Goal: Task Accomplishment & Management: Complete application form

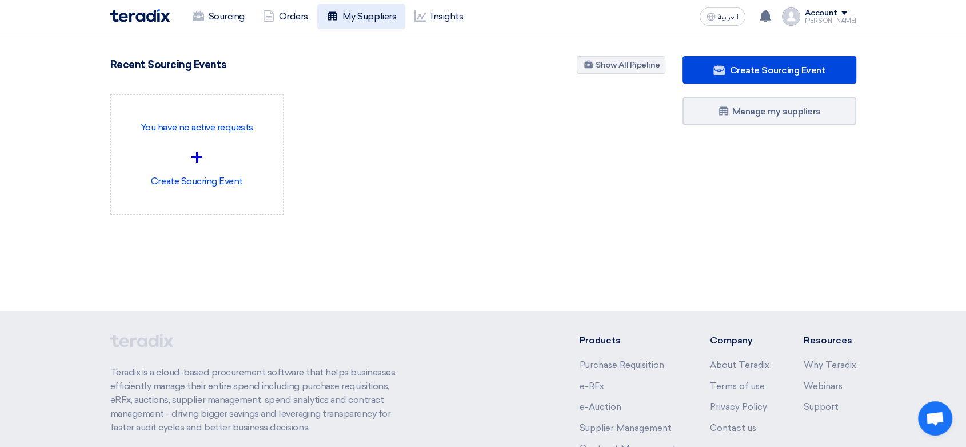
click at [396, 15] on link "My Suppliers" at bounding box center [361, 16] width 88 height 25
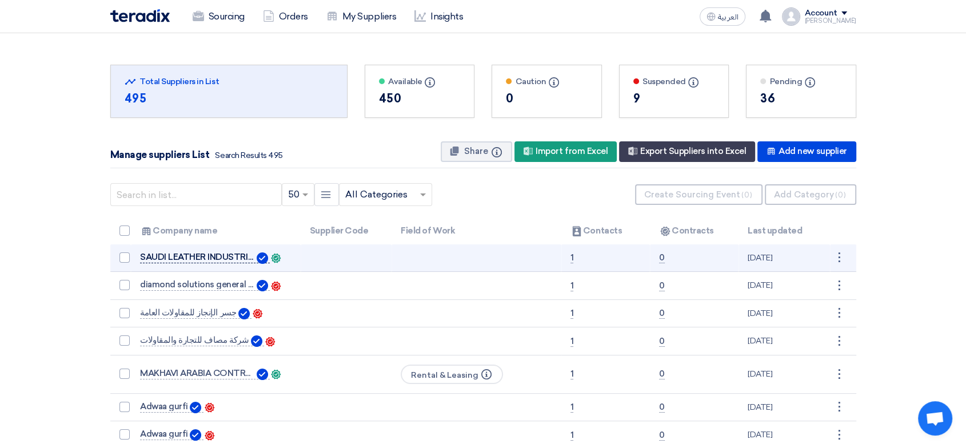
click at [223, 259] on span "SAUDI LEATHER INDUSTRIES FACTORY [DOMAIN_NAME]" at bounding box center [197, 256] width 114 height 9
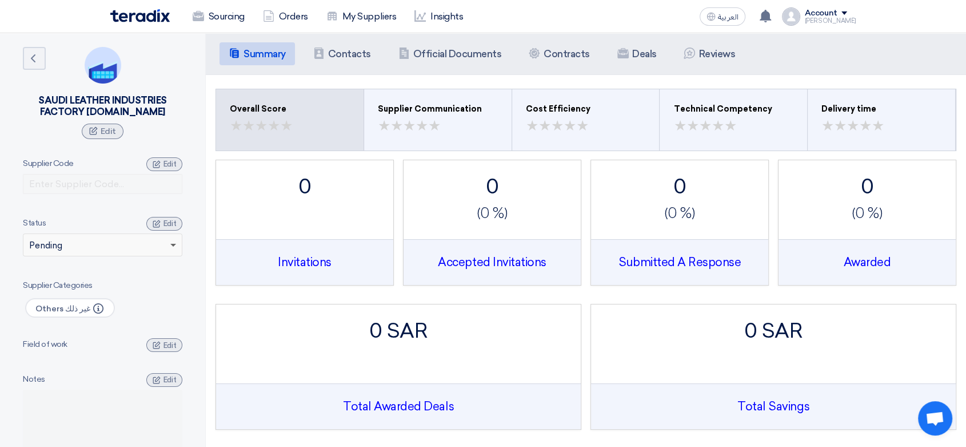
click at [174, 245] on span at bounding box center [173, 246] width 6 height 4
click at [177, 164] on div "Edit" at bounding box center [164, 164] width 36 height 14
click at [109, 187] on input "text" at bounding box center [103, 184] width 160 height 20
paste input "10000544"
click at [172, 246] on span at bounding box center [173, 246] width 6 height 4
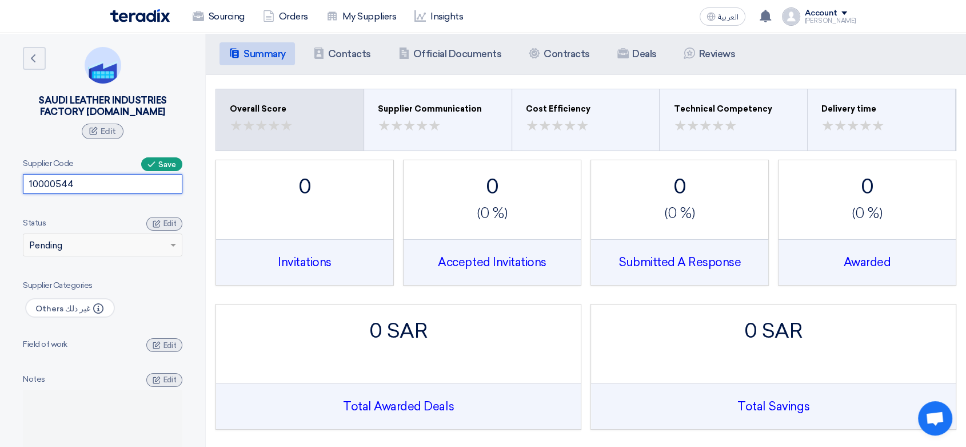
click at [94, 242] on div "× Pending" at bounding box center [95, 244] width 144 height 13
type input "10000544"
click at [162, 223] on div "Edit" at bounding box center [164, 224] width 36 height 14
click at [166, 162] on span "Save" at bounding box center [167, 164] width 18 height 9
click at [169, 241] on span at bounding box center [175, 244] width 14 height 13
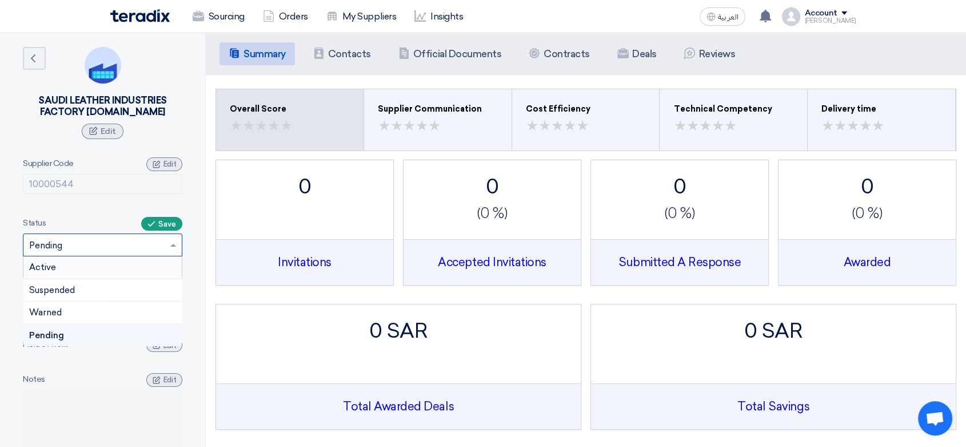
click at [68, 266] on div "Active" at bounding box center [102, 267] width 158 height 23
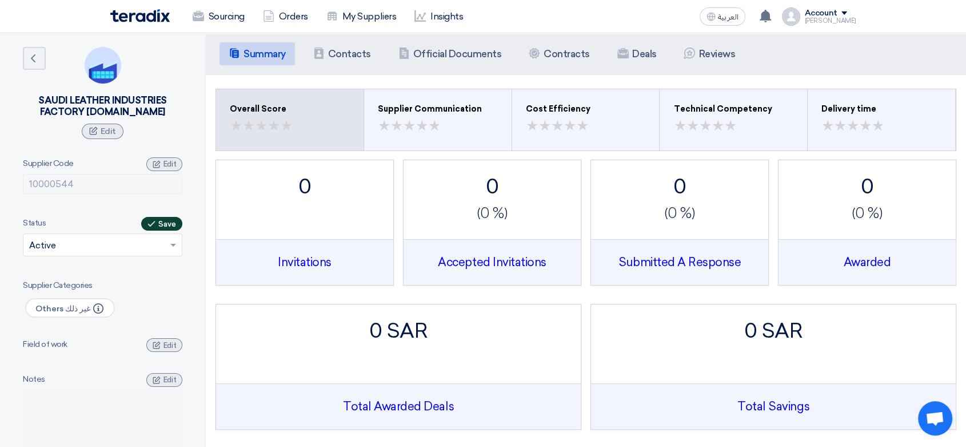
click at [170, 224] on span "Save" at bounding box center [167, 224] width 18 height 9
click at [37, 54] on icon "Back" at bounding box center [33, 58] width 14 height 14
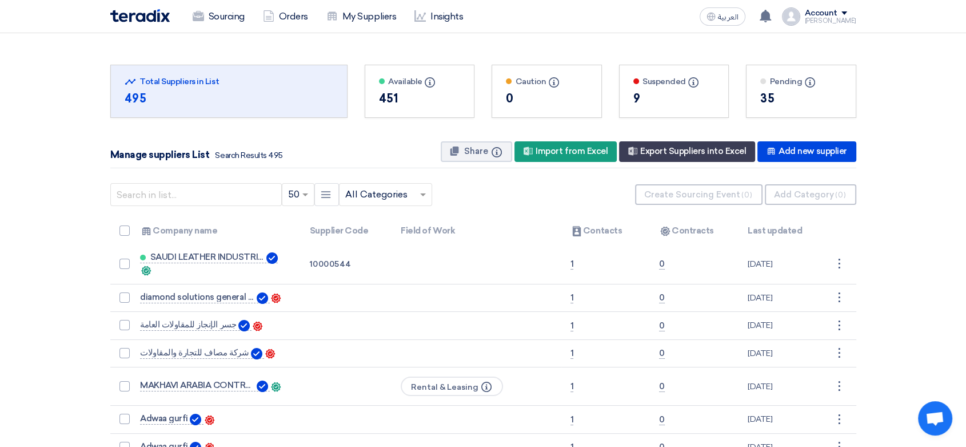
click at [156, 18] on img at bounding box center [139, 15] width 59 height 13
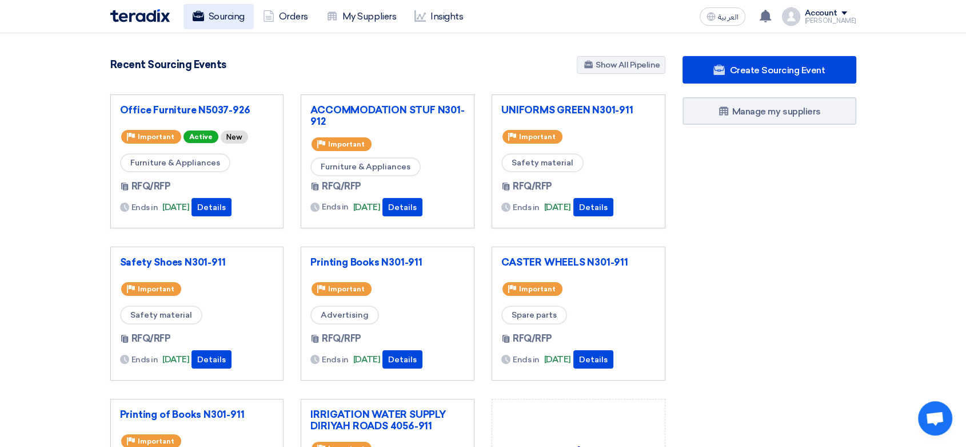
click at [206, 9] on link "Sourcing" at bounding box center [219, 16] width 70 height 25
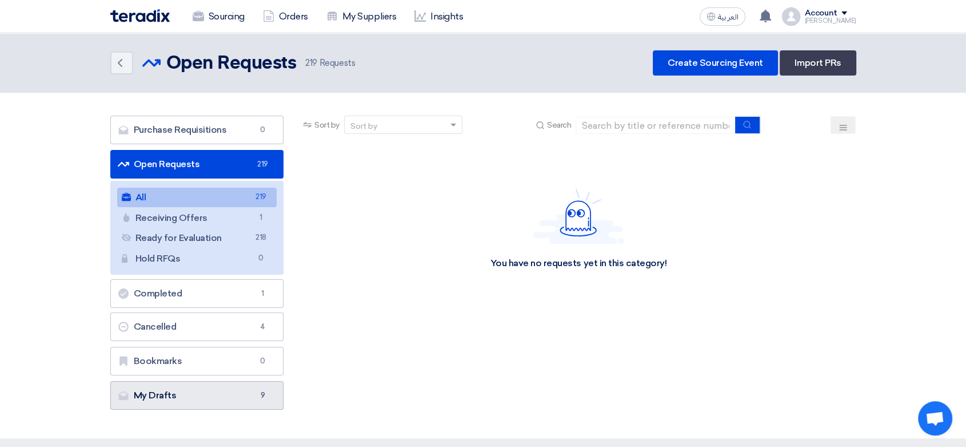
click at [173, 389] on link "My Drafts My Drafts 9" at bounding box center [197, 395] width 174 height 29
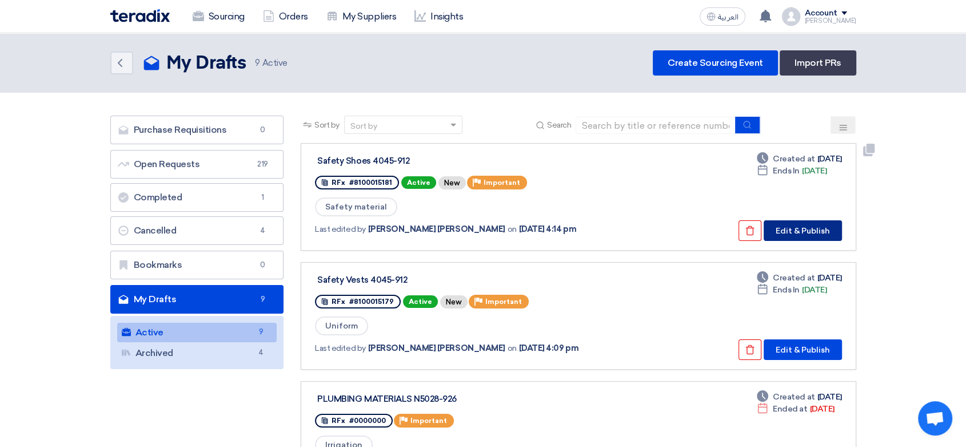
click at [812, 227] on button "Edit & Publish" at bounding box center [803, 230] width 78 height 21
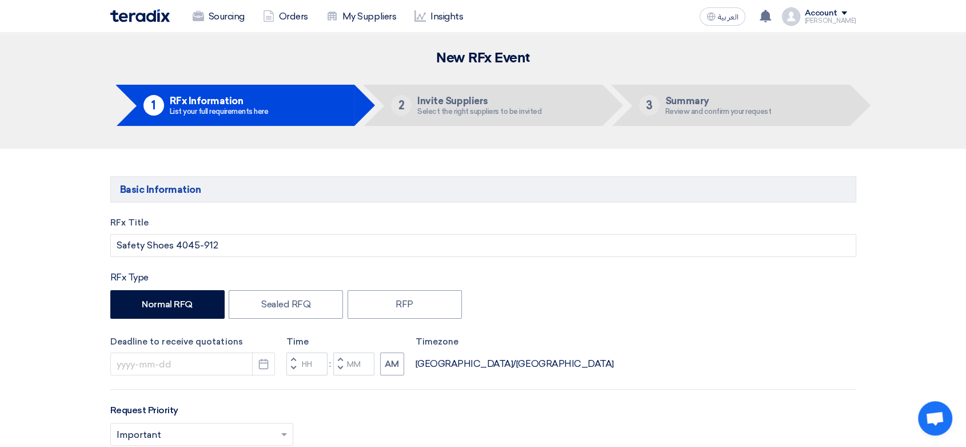
type input "[DATE]"
type input "04"
type input "58"
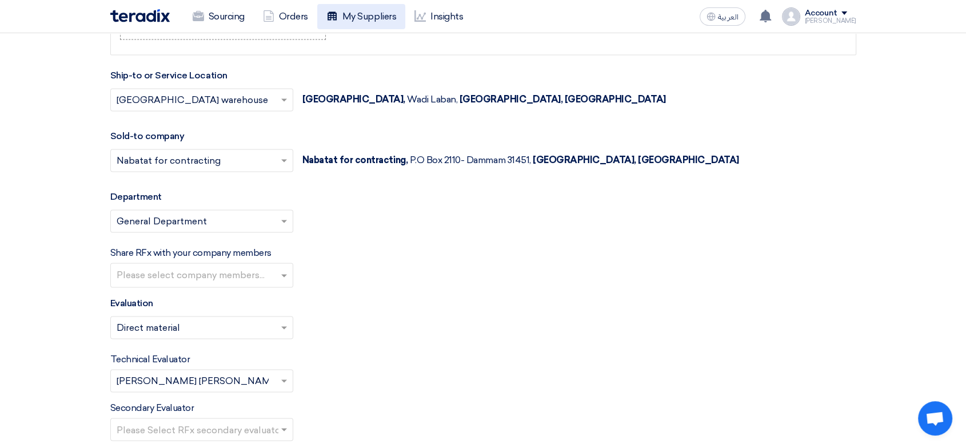
scroll to position [1588, 0]
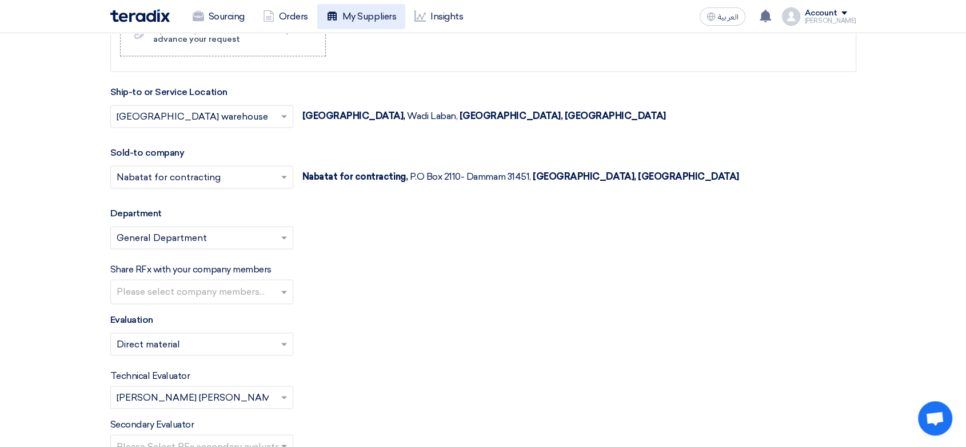
click at [375, 16] on link "My Suppliers" at bounding box center [361, 16] width 88 height 25
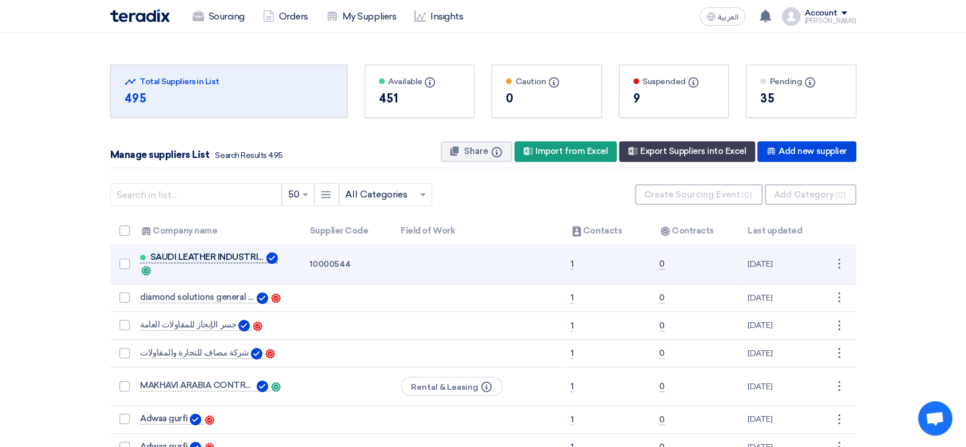
click at [233, 253] on span "SAUDI LEATHER INDUSTRIES FACTORY [DOMAIN_NAME]" at bounding box center [207, 256] width 114 height 9
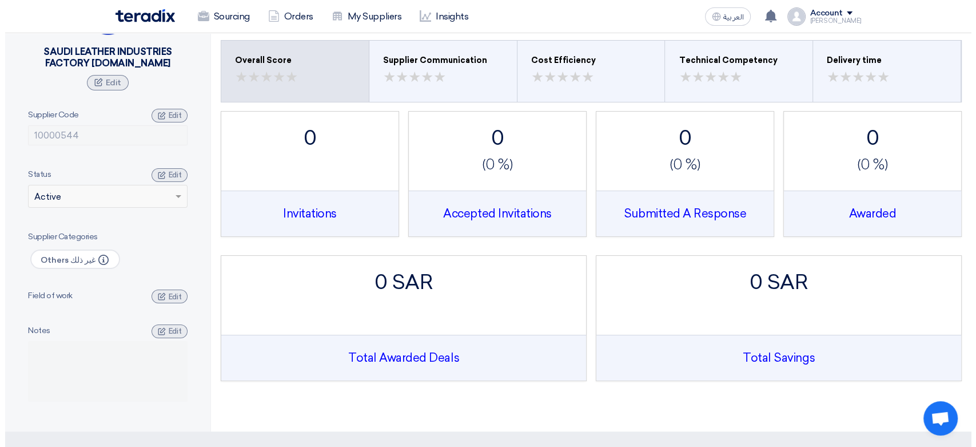
scroll to position [127, 0]
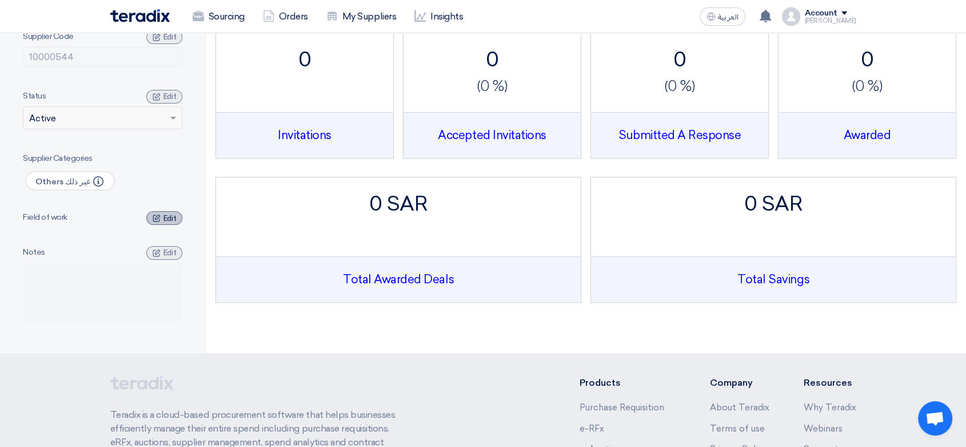
click at [166, 216] on span "Edit" at bounding box center [170, 218] width 13 height 9
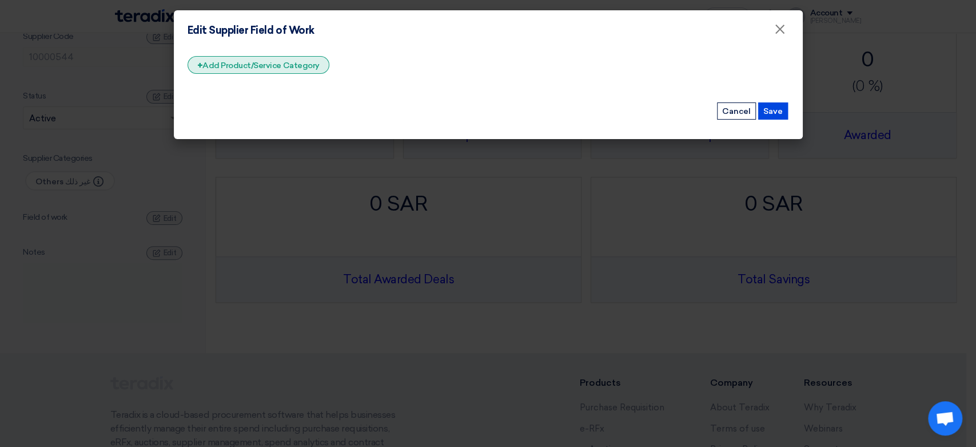
click at [279, 66] on div "+ Add Product/Service Category" at bounding box center [259, 65] width 142 height 18
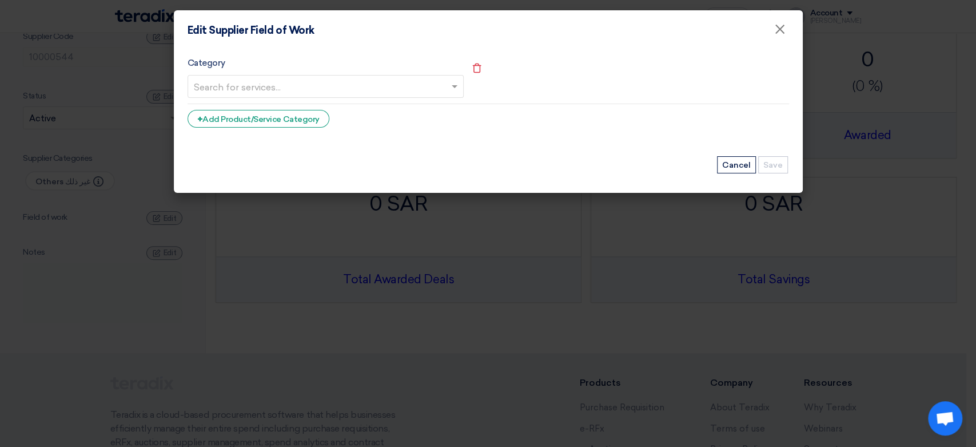
click at [311, 93] on input "text" at bounding box center [320, 87] width 252 height 19
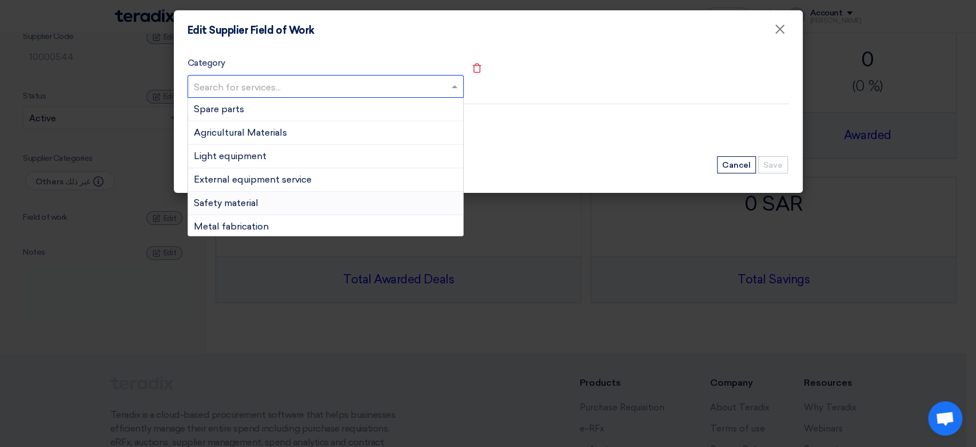
click at [263, 202] on div "Safety material" at bounding box center [325, 203] width 275 height 23
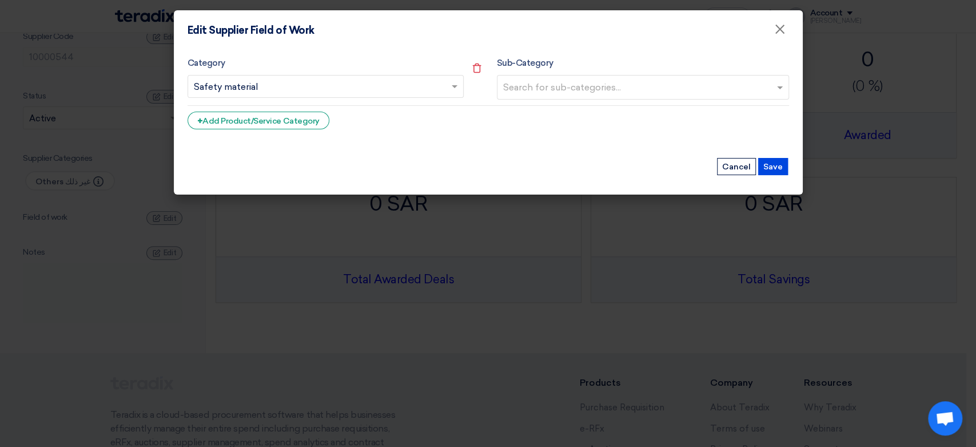
click at [648, 78] on div at bounding box center [638, 88] width 273 height 21
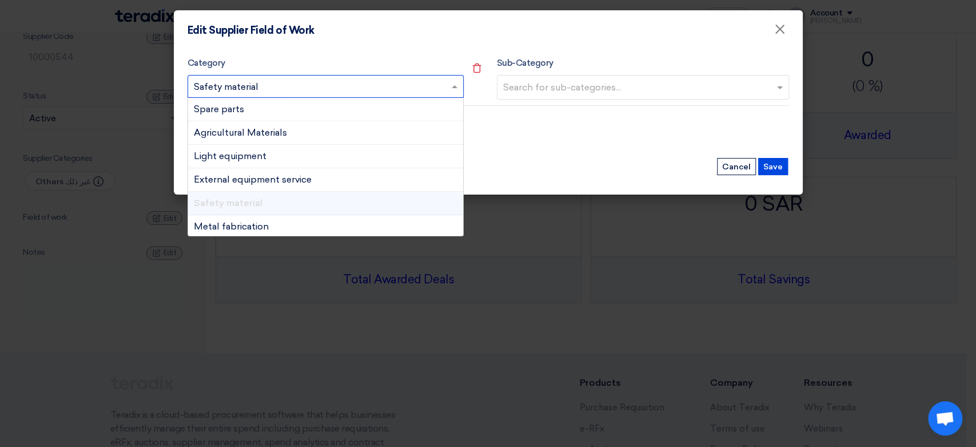
click at [457, 86] on span at bounding box center [456, 86] width 14 height 14
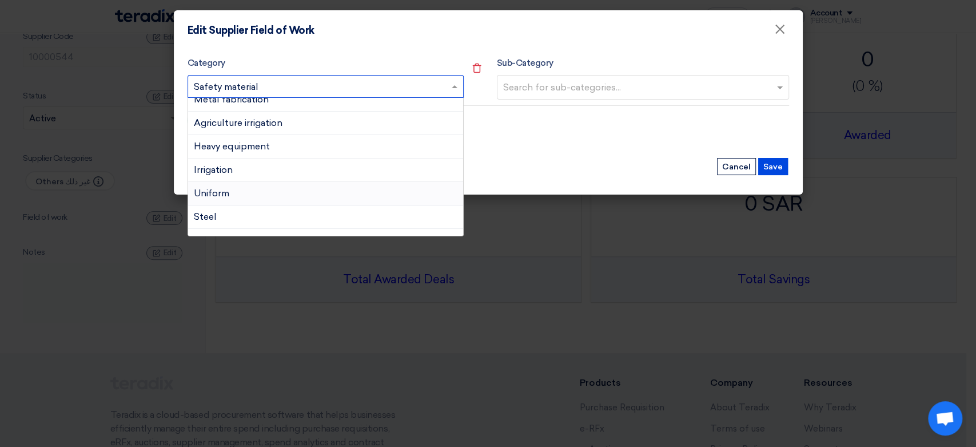
click at [258, 194] on div "Uniform" at bounding box center [325, 193] width 275 height 23
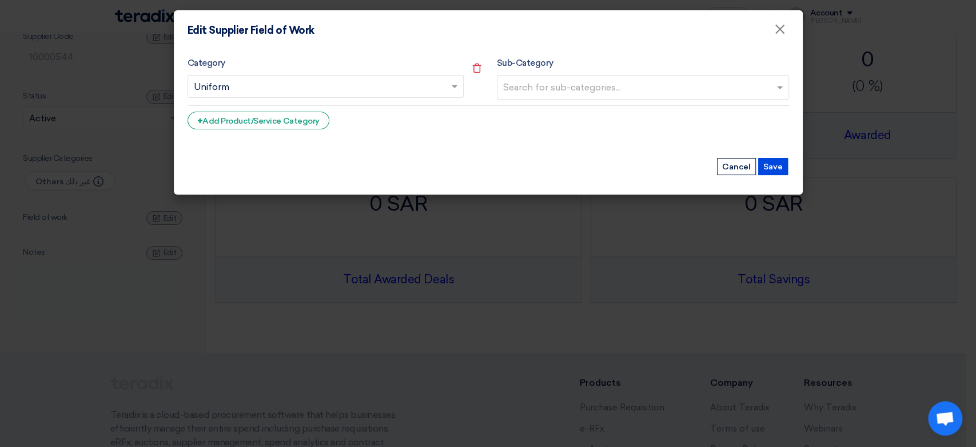
click at [628, 81] on input "text" at bounding box center [644, 88] width 282 height 19
click at [628, 82] on input "text" at bounding box center [644, 88] width 282 height 19
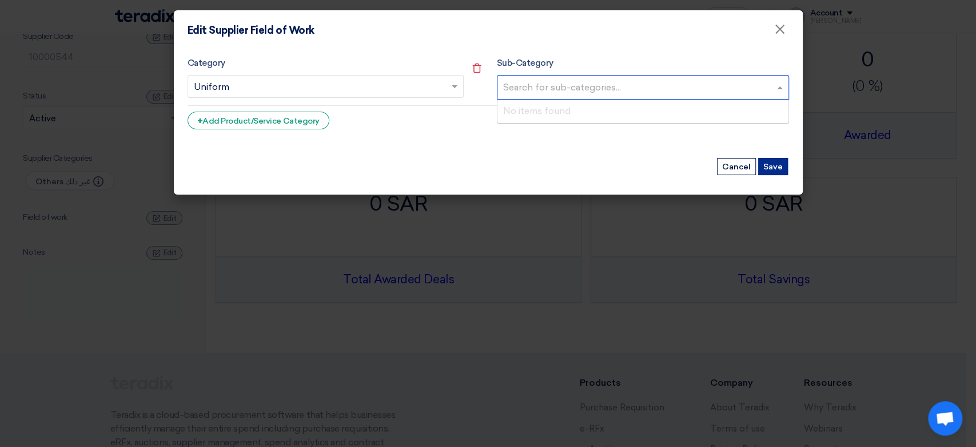
click at [776, 161] on button "Save" at bounding box center [773, 166] width 30 height 17
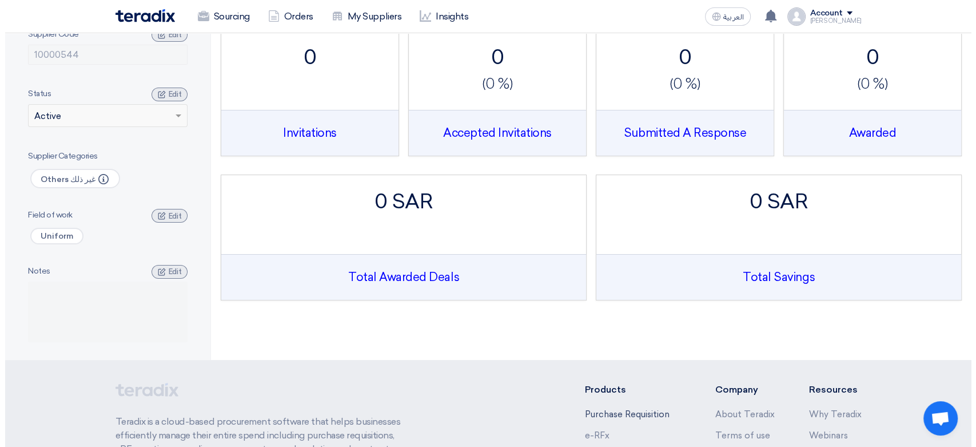
scroll to position [0, 0]
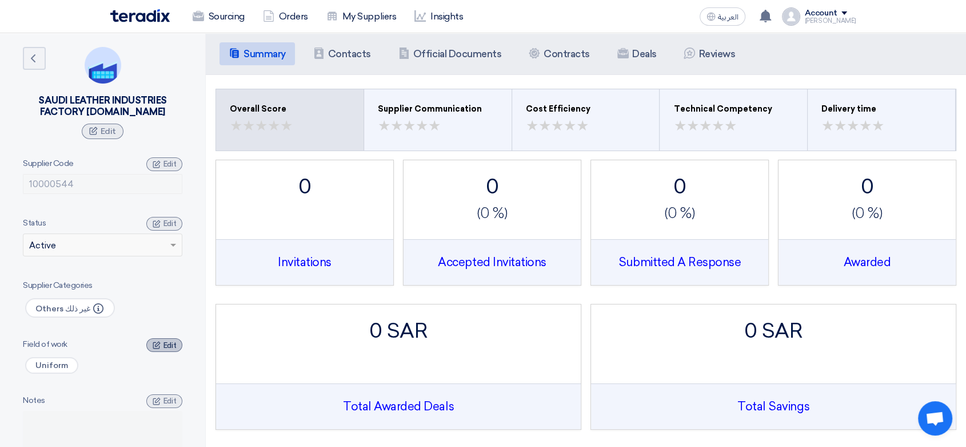
click at [164, 348] on span "Edit" at bounding box center [170, 345] width 13 height 9
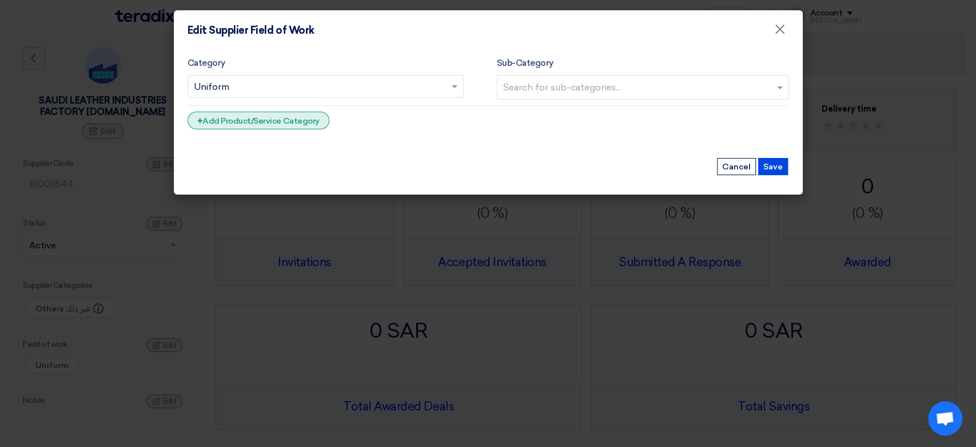
click at [270, 117] on div "+ Add Product/Service Category" at bounding box center [259, 121] width 142 height 18
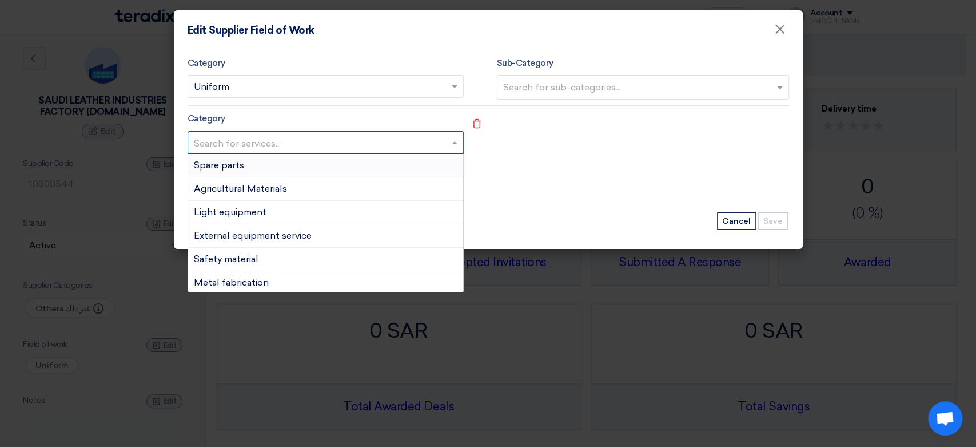
click at [440, 144] on input "text" at bounding box center [320, 143] width 252 height 19
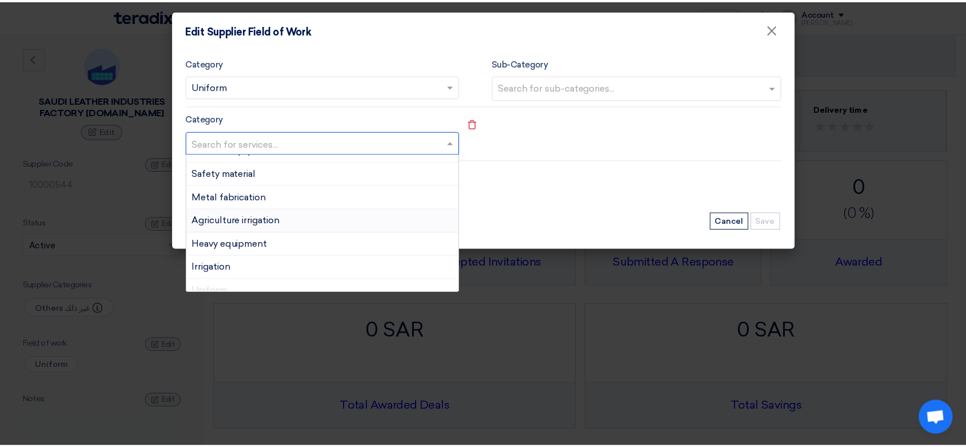
scroll to position [63, 0]
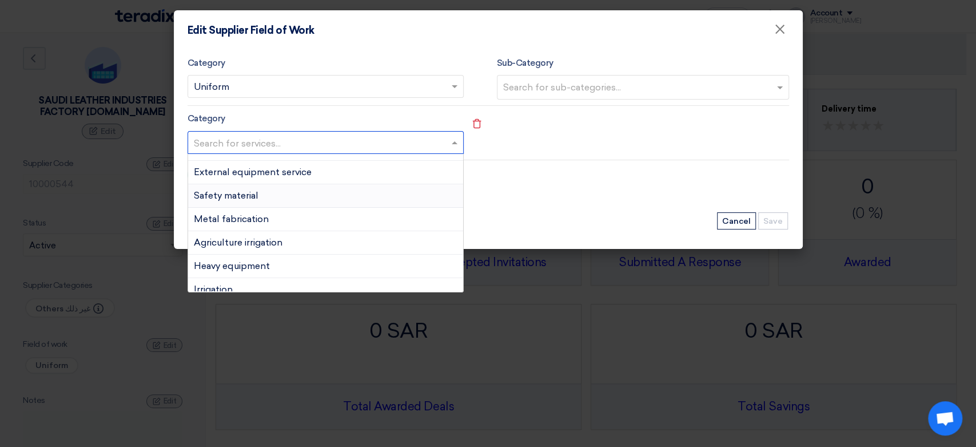
click at [270, 184] on div "Safety material" at bounding box center [325, 195] width 275 height 23
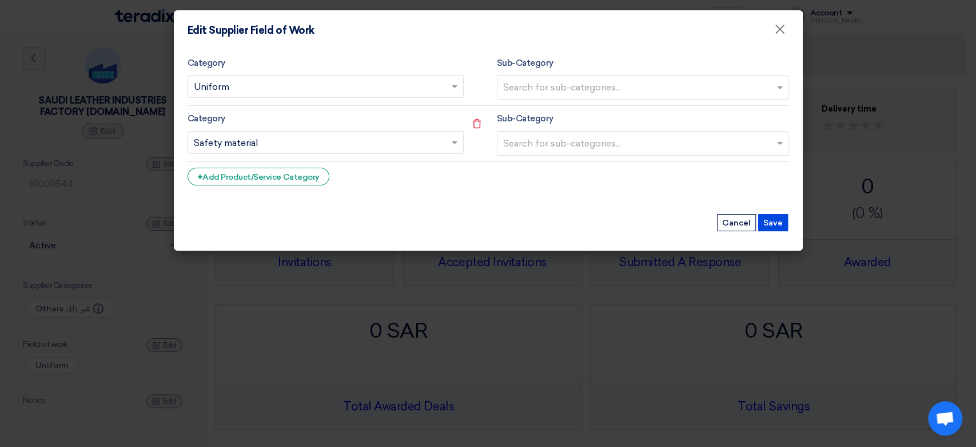
click at [580, 141] on input "text" at bounding box center [644, 144] width 282 height 19
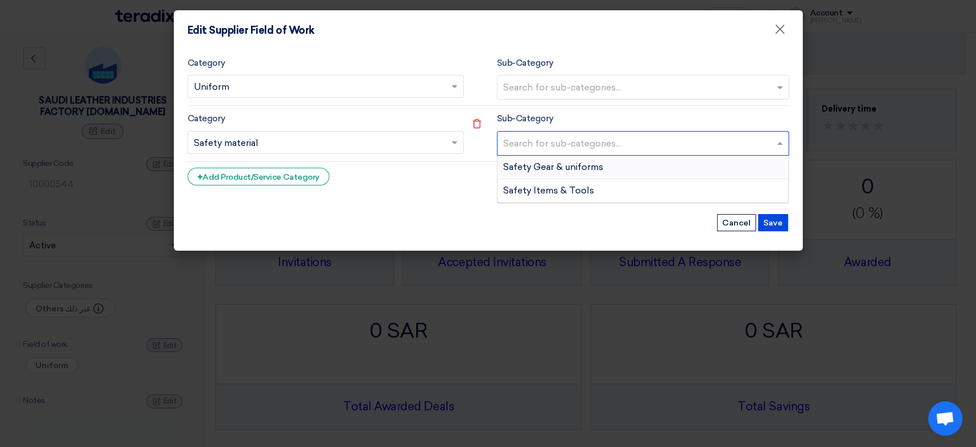
click at [556, 169] on span "Safety Gear & uniforms" at bounding box center [553, 166] width 100 height 11
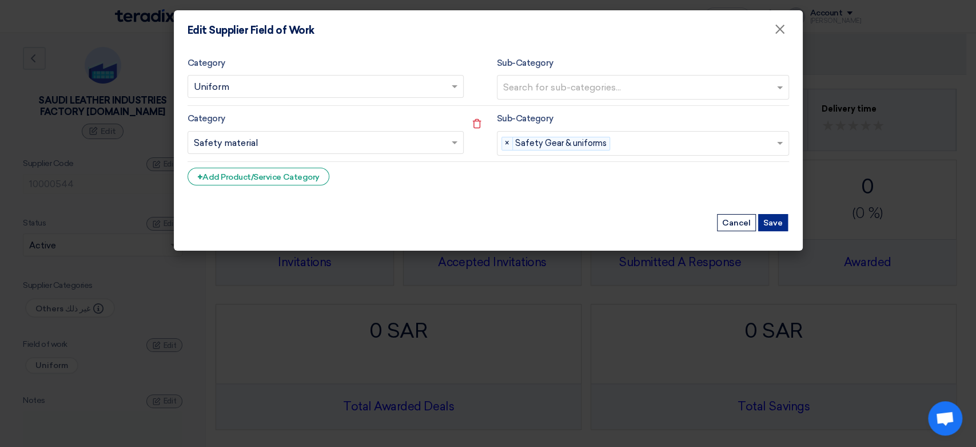
click at [774, 223] on button "Save" at bounding box center [773, 222] width 30 height 17
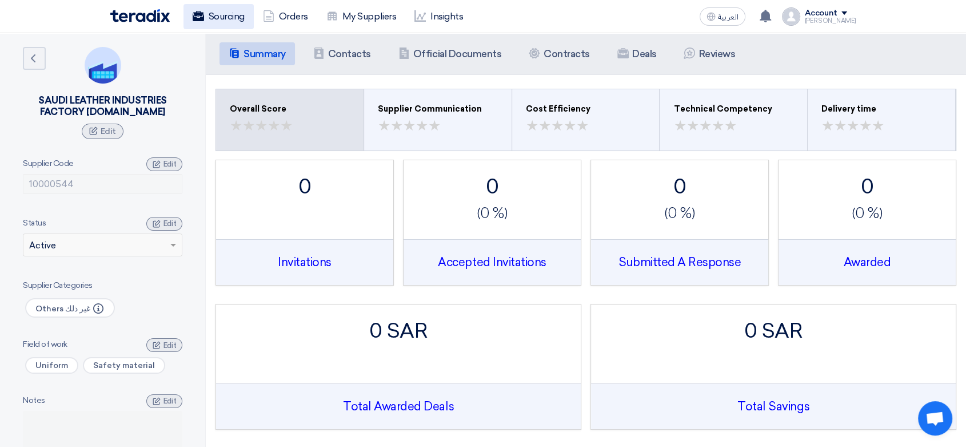
click at [220, 18] on link "Sourcing" at bounding box center [219, 16] width 70 height 25
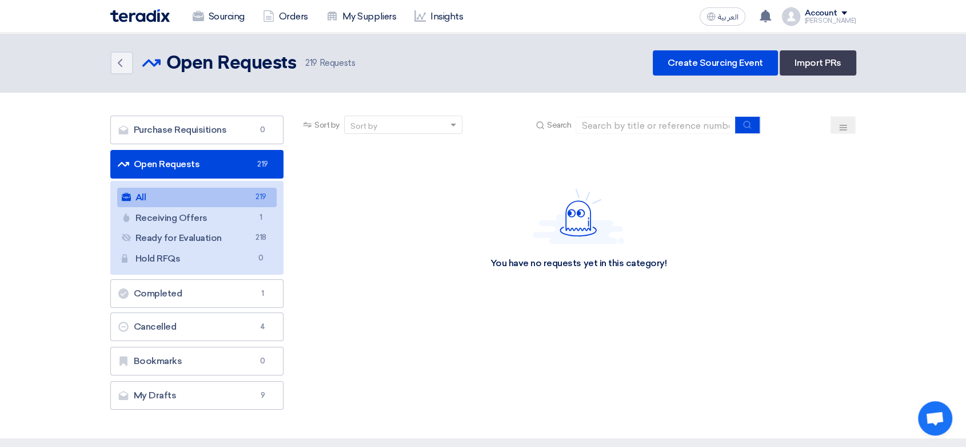
scroll to position [63, 0]
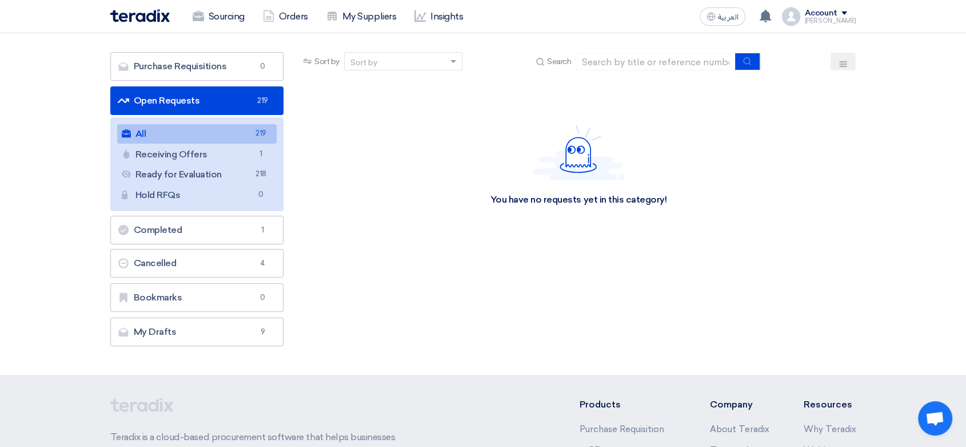
click at [216, 315] on div "Purchase Requisitions Purchase Requisitions 0 Open Requests Open Requests 219 A…" at bounding box center [197, 199] width 174 height 294
click at [215, 325] on link "My Drafts My Drafts 9" at bounding box center [197, 331] width 174 height 29
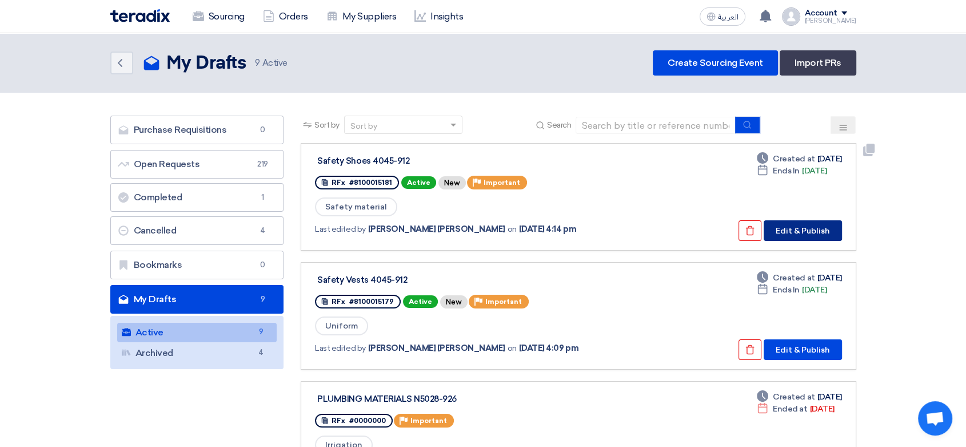
click at [799, 228] on button "Edit & Publish" at bounding box center [803, 230] width 78 height 21
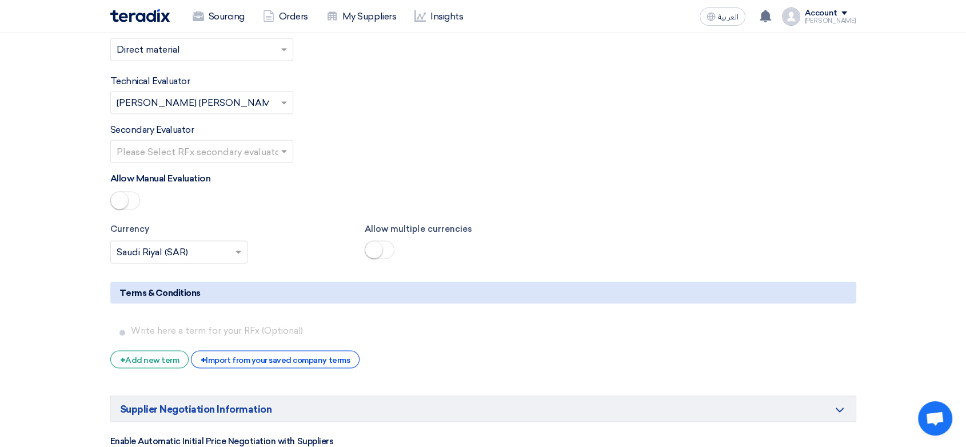
scroll to position [2096, 0]
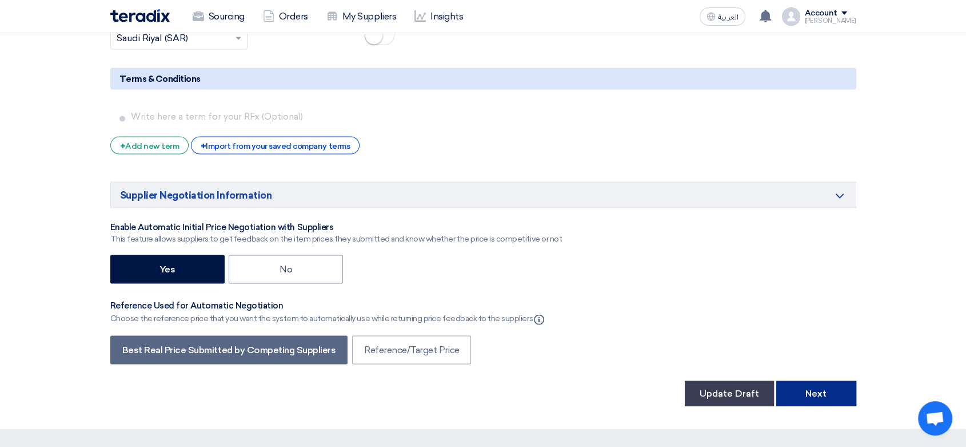
click at [806, 388] on button "Next" at bounding box center [817, 392] width 80 height 25
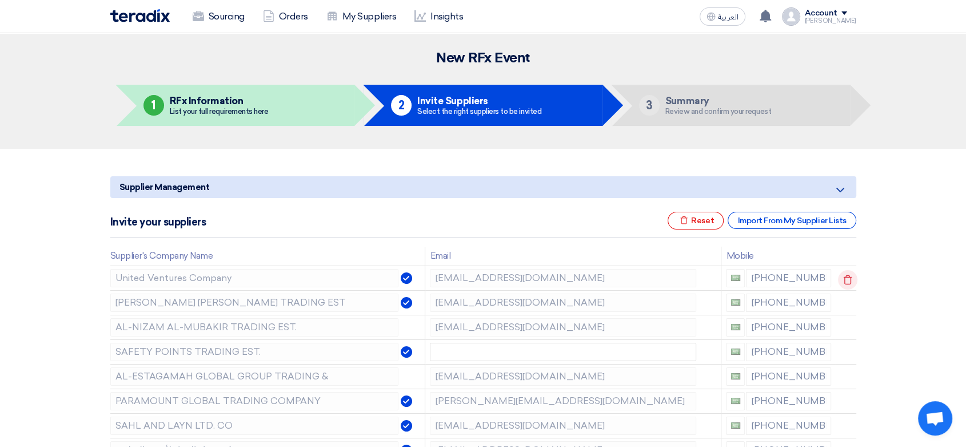
click at [850, 281] on icon at bounding box center [847, 279] width 19 height 19
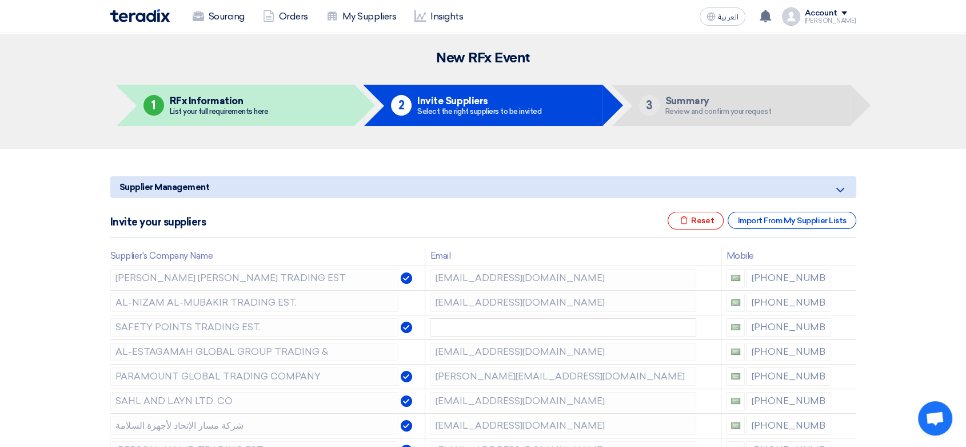
click at [0, 0] on icon at bounding box center [0, 0] width 0 height 0
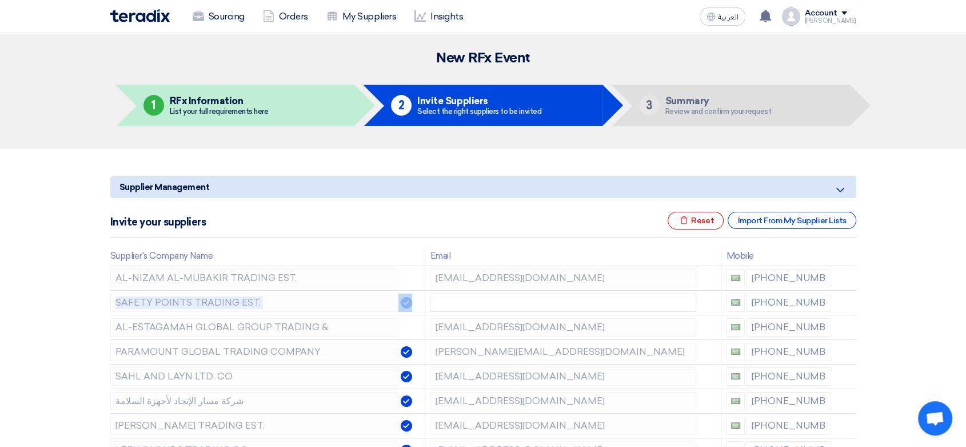
click at [0, 0] on icon at bounding box center [0, 0] width 0 height 0
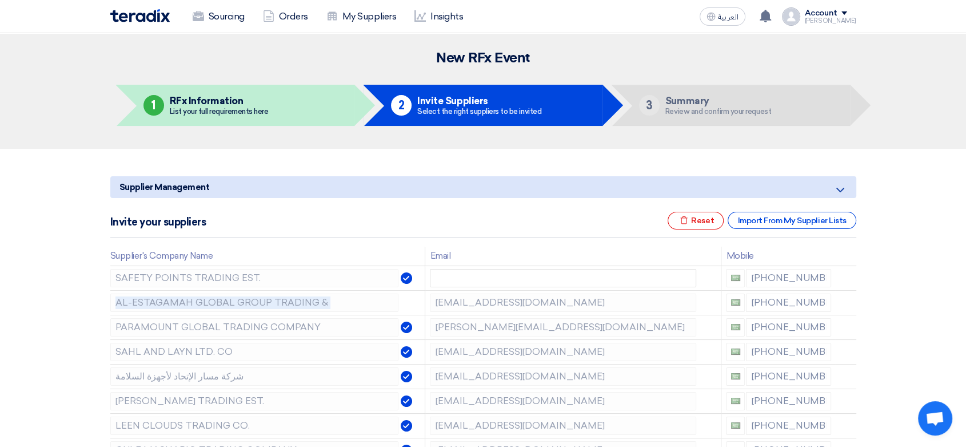
click at [0, 0] on icon at bounding box center [0, 0] width 0 height 0
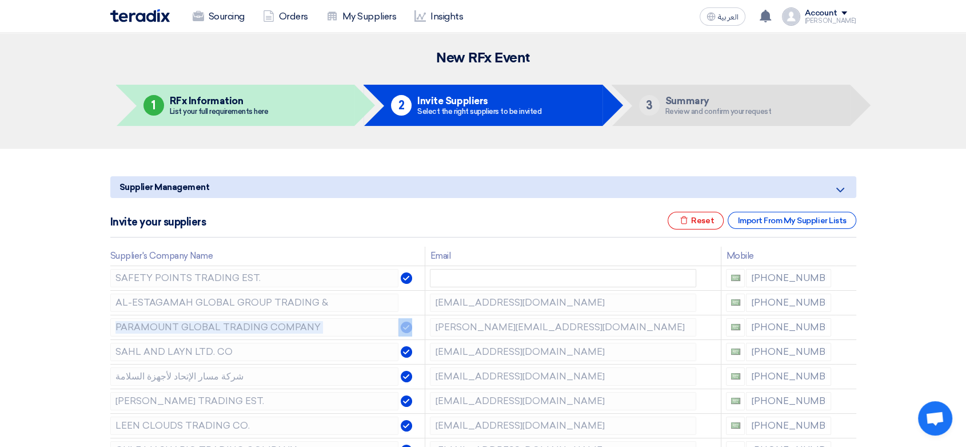
click at [0, 0] on icon at bounding box center [0, 0] width 0 height 0
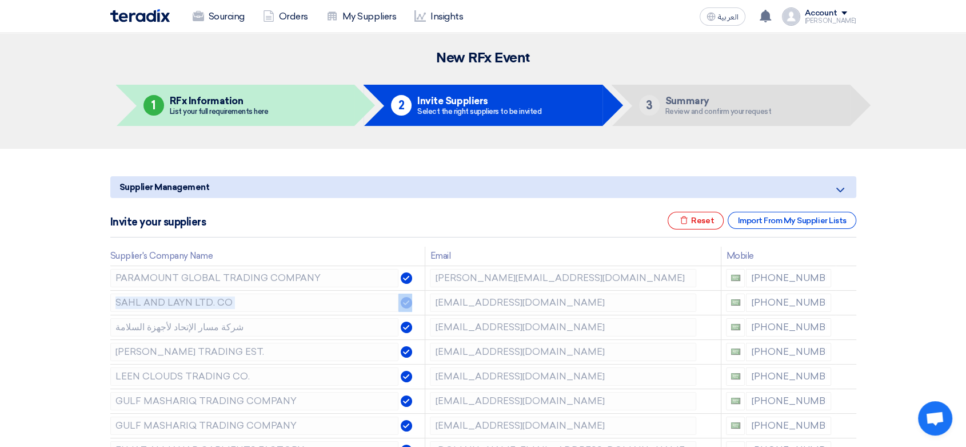
click at [0, 0] on icon at bounding box center [0, 0] width 0 height 0
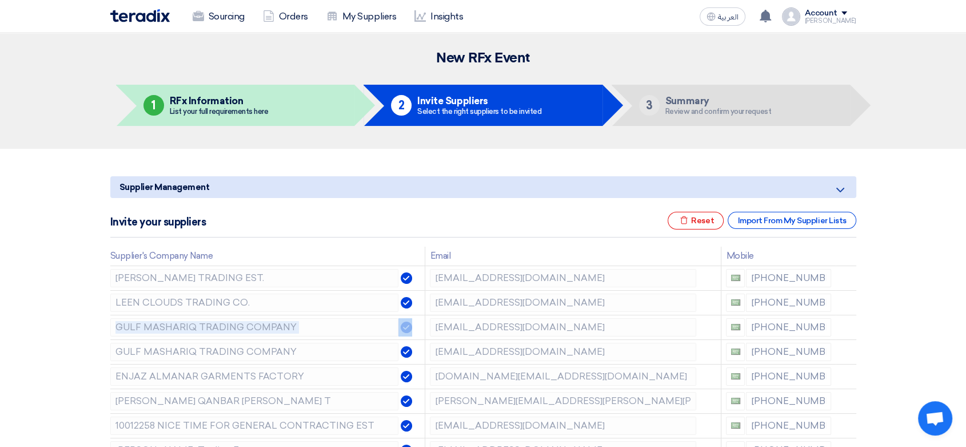
click at [0, 0] on icon at bounding box center [0, 0] width 0 height 0
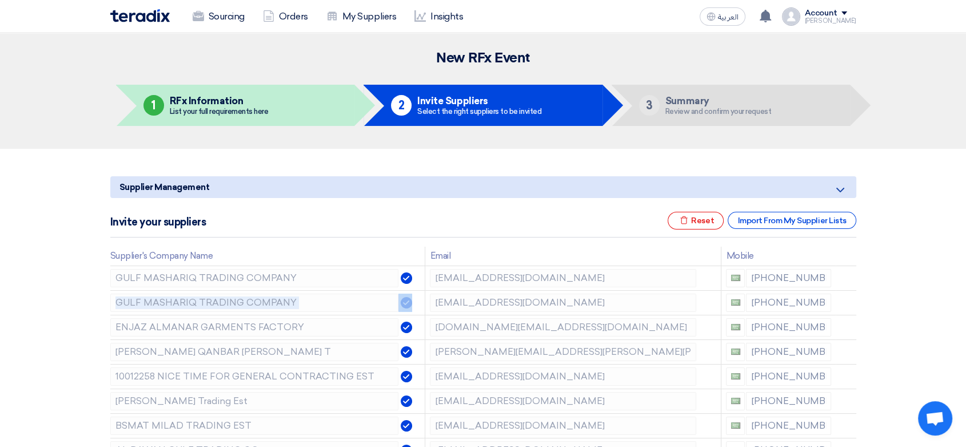
click at [0, 0] on icon at bounding box center [0, 0] width 0 height 0
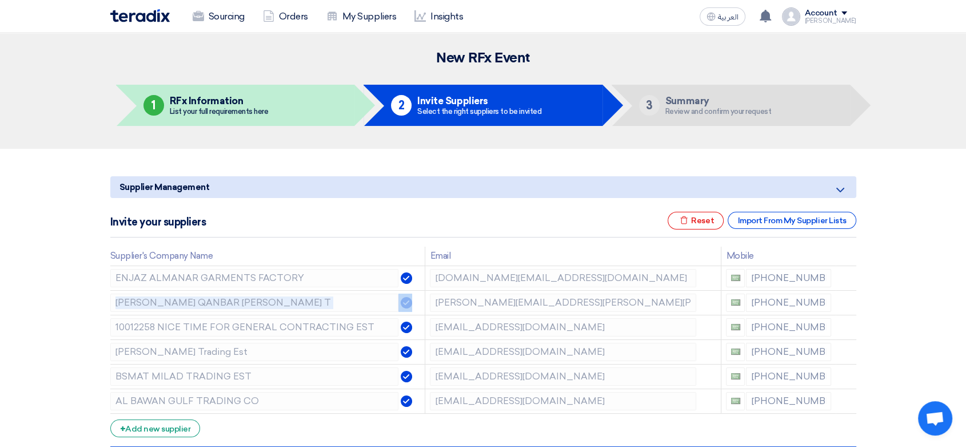
click at [0, 0] on icon at bounding box center [0, 0] width 0 height 0
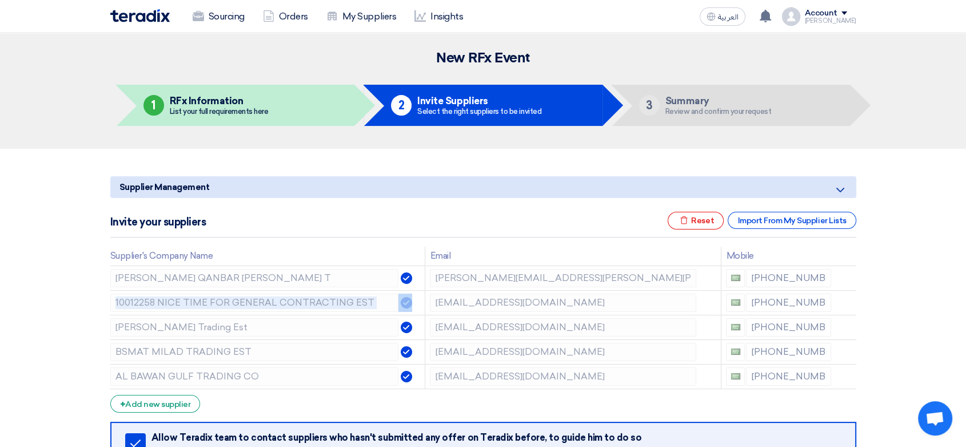
click at [0, 0] on icon at bounding box center [0, 0] width 0 height 0
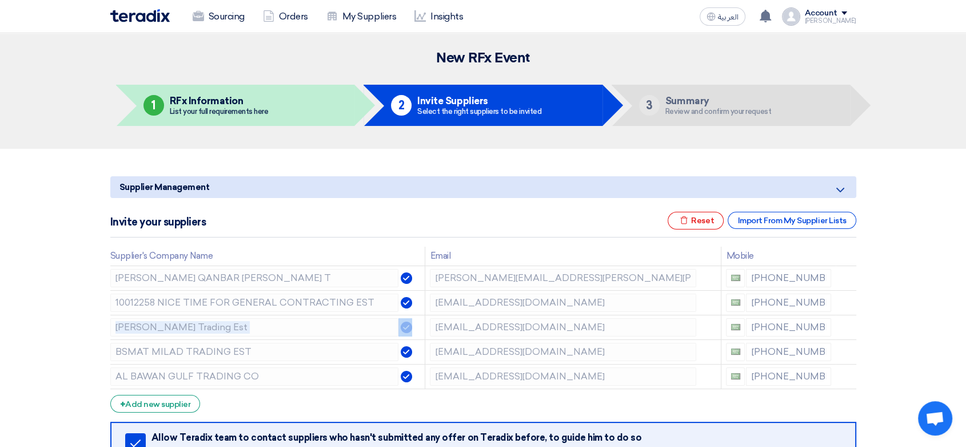
click at [0, 0] on icon at bounding box center [0, 0] width 0 height 0
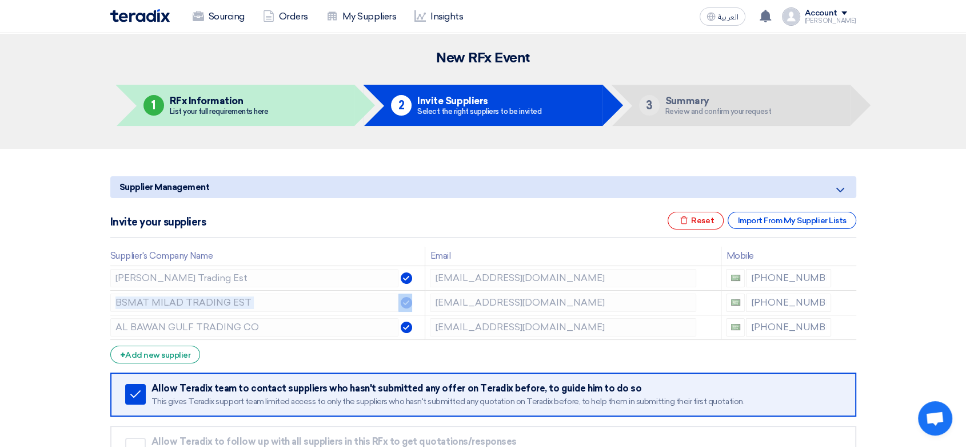
click at [0, 0] on icon at bounding box center [0, 0] width 0 height 0
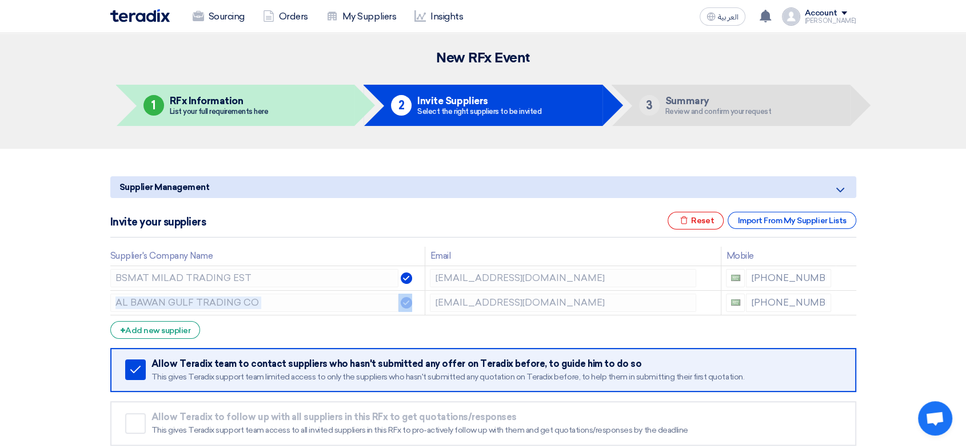
click at [0, 0] on icon at bounding box center [0, 0] width 0 height 0
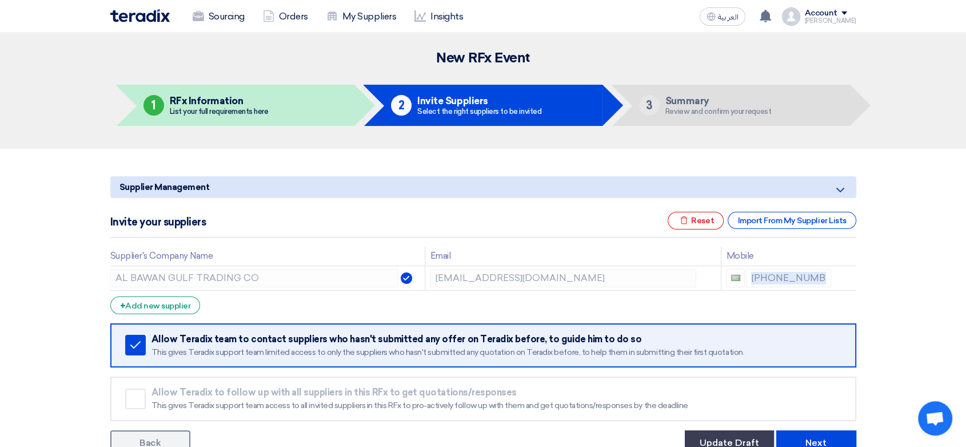
click at [0, 0] on icon at bounding box center [0, 0] width 0 height 0
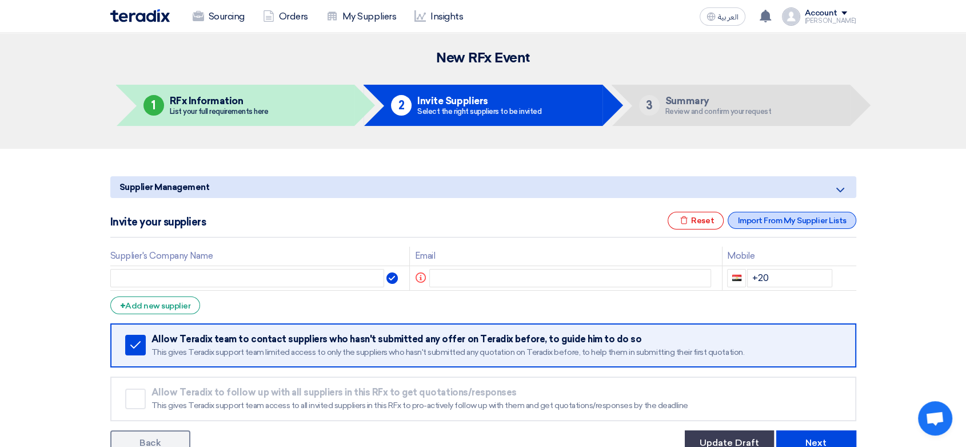
click at [832, 223] on div "Import From My Supplier Lists" at bounding box center [792, 220] width 128 height 17
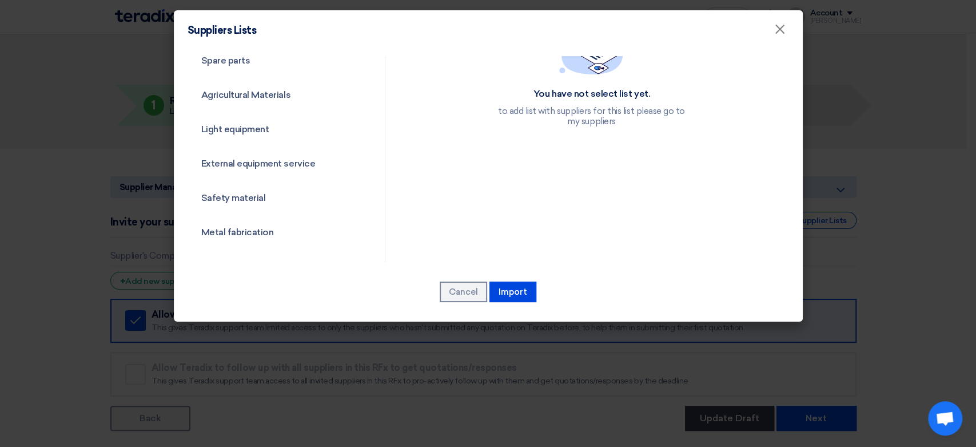
scroll to position [63, 0]
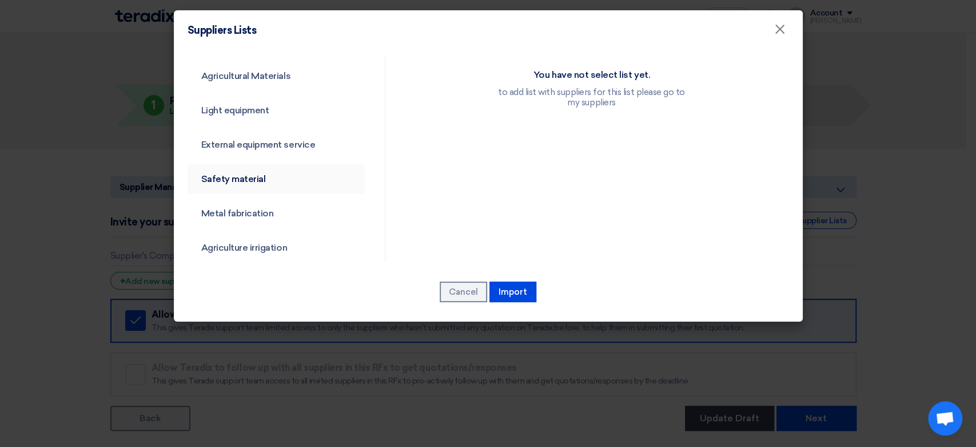
click at [235, 177] on link "Safety material" at bounding box center [277, 179] width 178 height 30
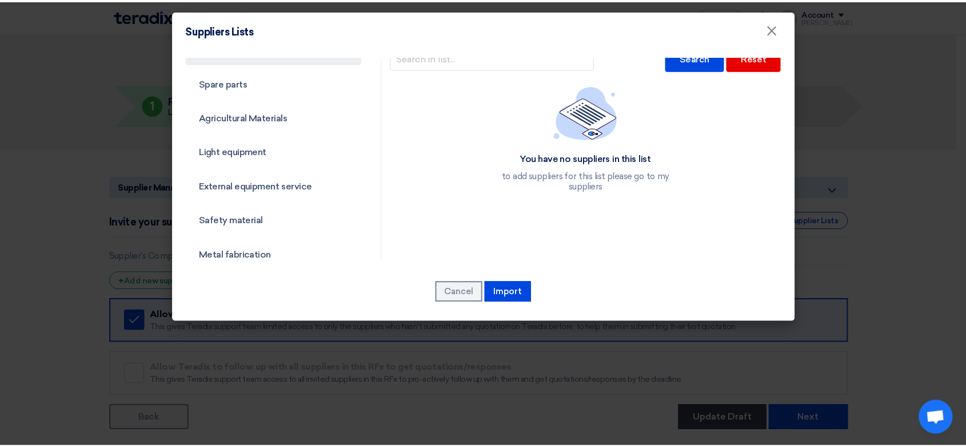
scroll to position [0, 0]
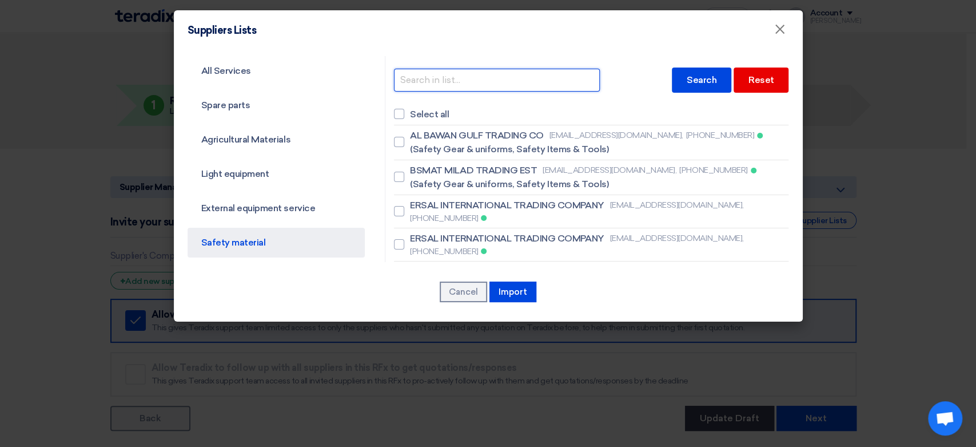
click at [487, 81] on input "text" at bounding box center [497, 80] width 206 height 23
type input "saud"
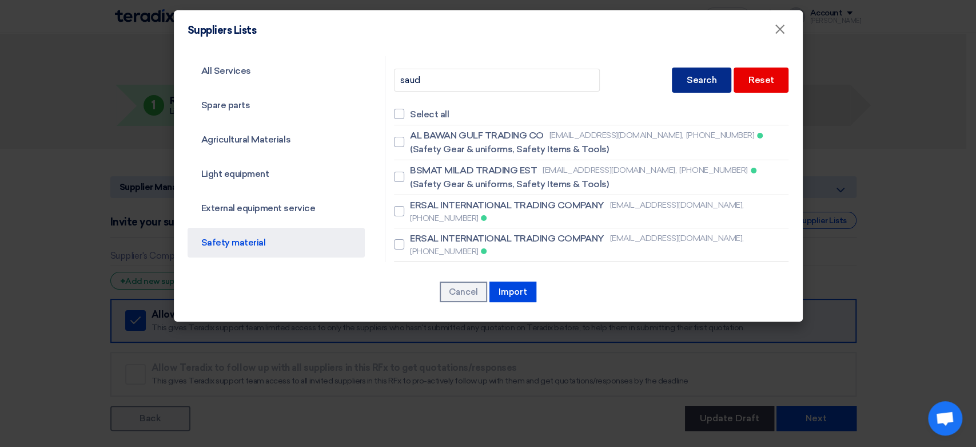
click at [697, 90] on div "Search" at bounding box center [701, 79] width 59 height 25
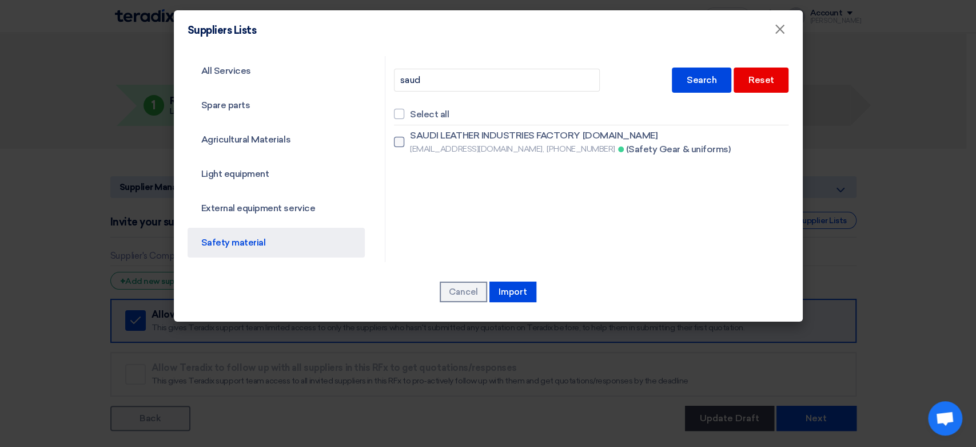
click at [397, 141] on div at bounding box center [399, 142] width 10 height 10
click at [410, 141] on input "SAUDI LEATHER INDUSTRIES FACTORY [DOMAIN_NAME] [EMAIL_ADDRESS][DOMAIN_NAME], [P…" at bounding box center [413, 141] width 7 height 7
checkbox input "true"
click at [524, 292] on button "Import" at bounding box center [513, 291] width 47 height 21
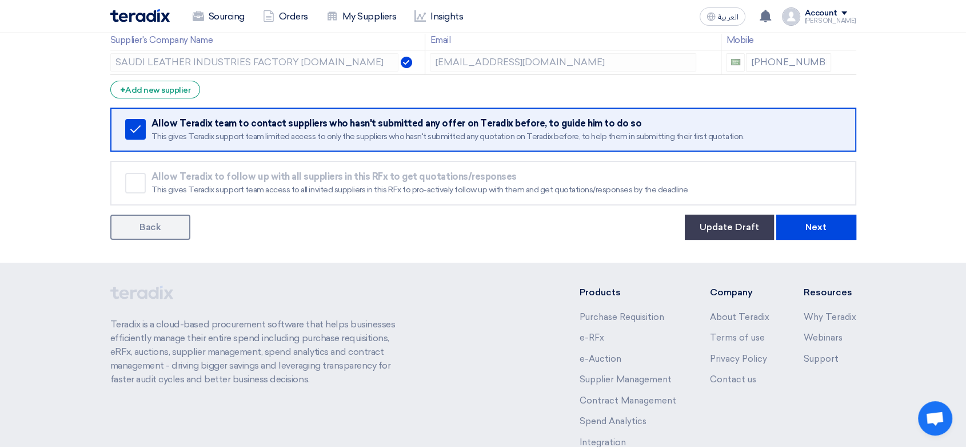
scroll to position [254, 0]
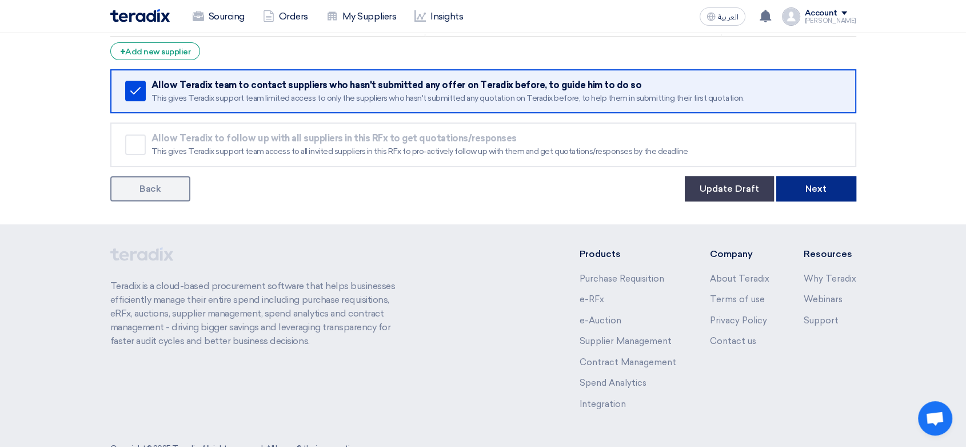
click at [808, 180] on button "Next" at bounding box center [817, 188] width 80 height 25
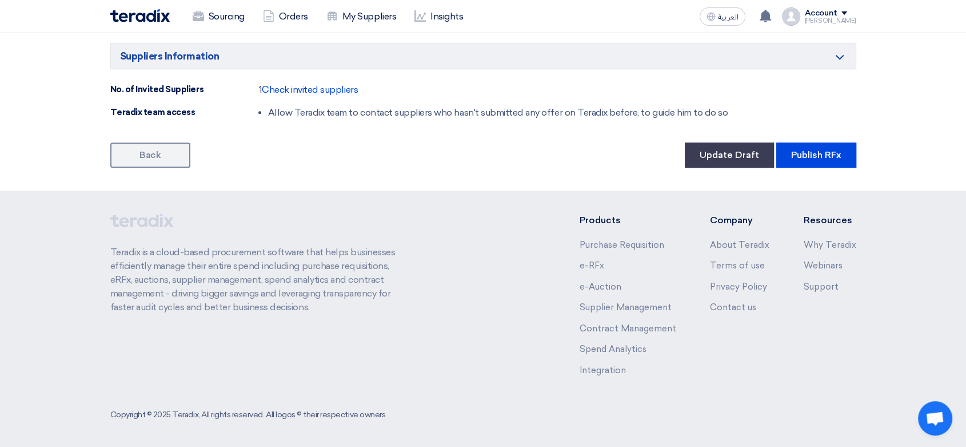
scroll to position [877, 0]
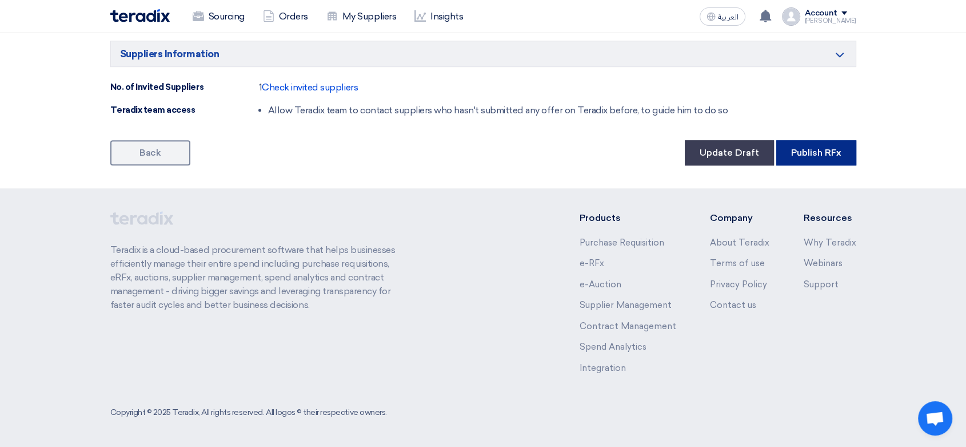
click at [821, 148] on button "Publish RFx" at bounding box center [817, 152] width 80 height 25
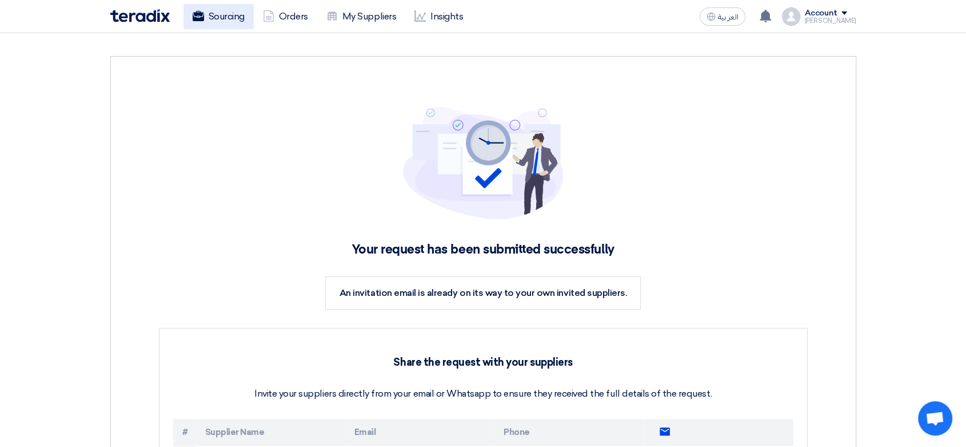
click at [230, 22] on link "Sourcing" at bounding box center [219, 16] width 70 height 25
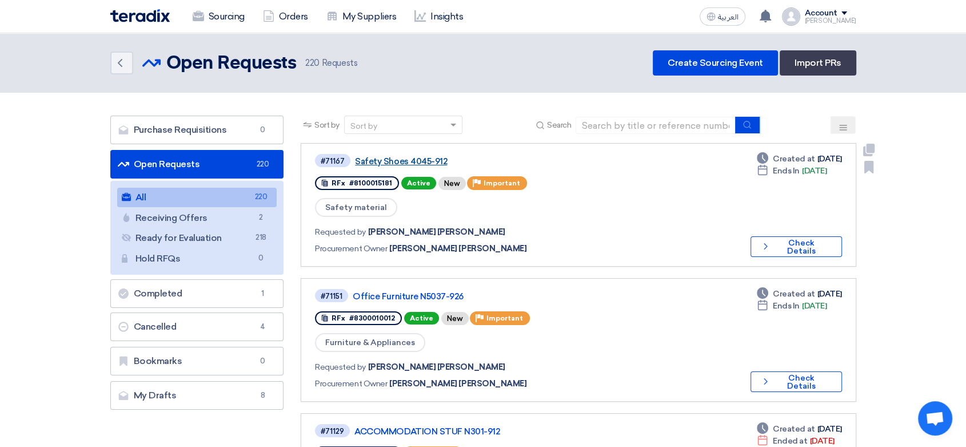
click at [390, 161] on link "Safety Shoes 4045-912" at bounding box center [498, 161] width 286 height 10
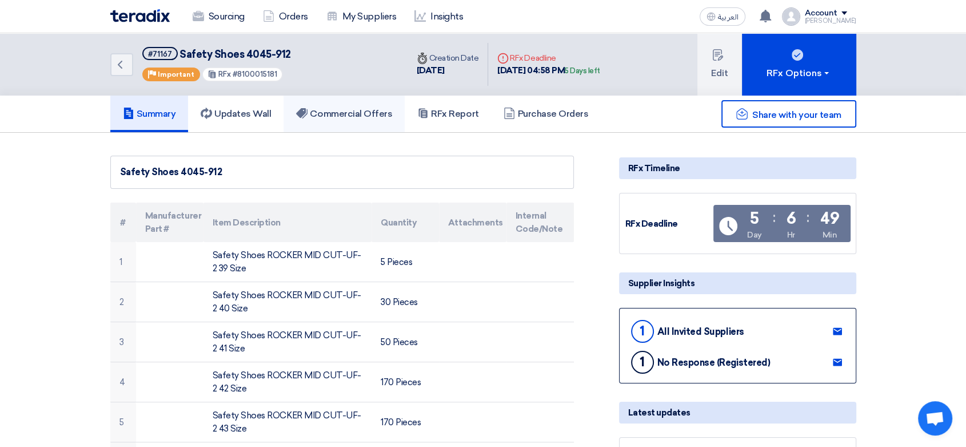
click at [327, 109] on h5 "Commercial Offers" at bounding box center [344, 113] width 96 height 11
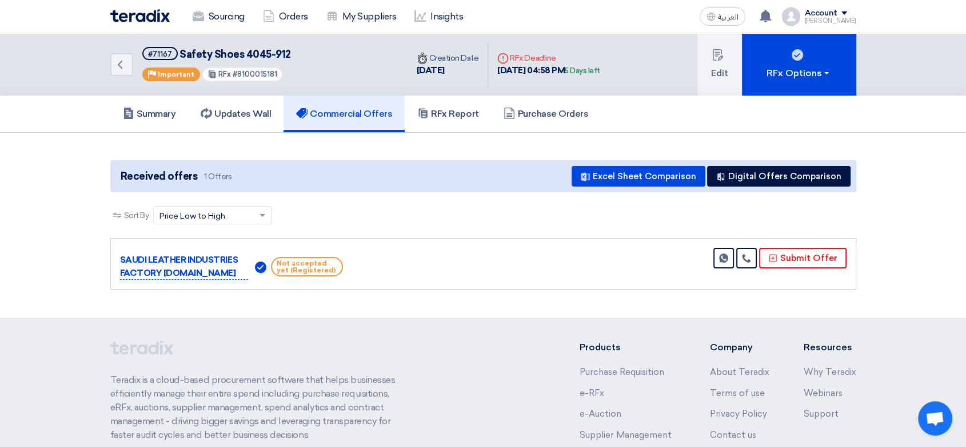
click at [18, 291] on section "Received offers 1 Offers Excel Sheet Comparison Digital Offers Comparison Sort …" at bounding box center [483, 225] width 966 height 185
